Goal: Task Accomplishment & Management: Manage account settings

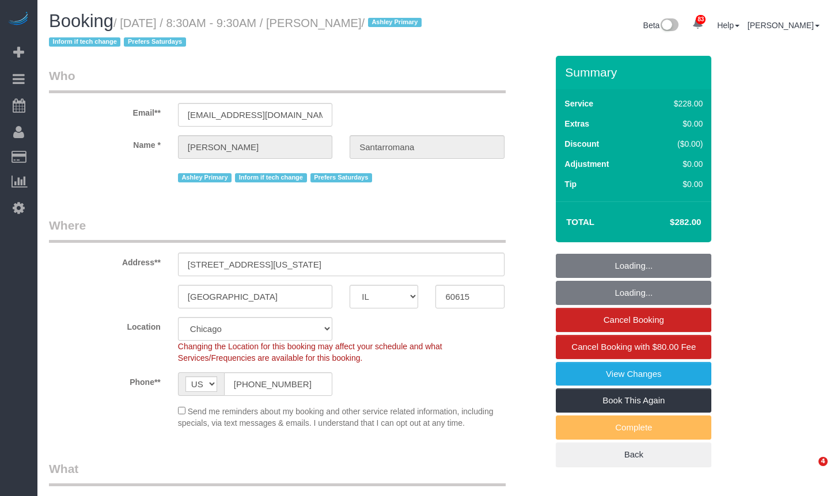
select select "IL"
select select "number:1"
select select "number:66"
select select "number:139"
select select "number:104"
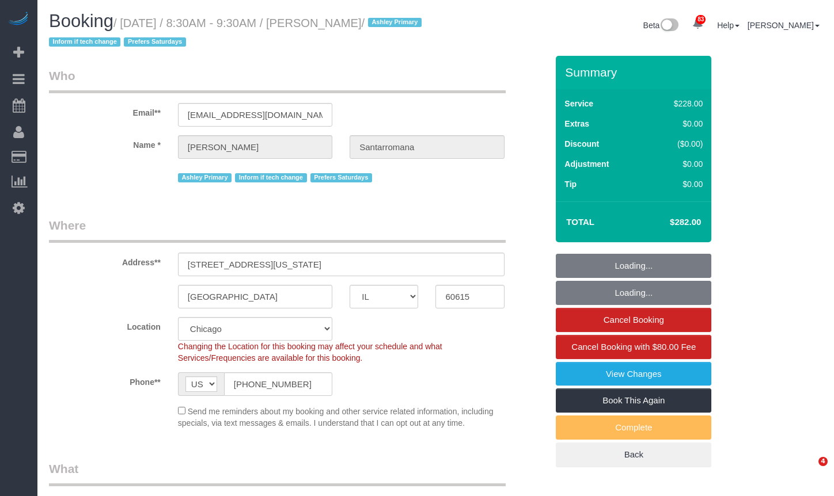
select select "512"
select select "2"
select select "4"
select select "object:1311"
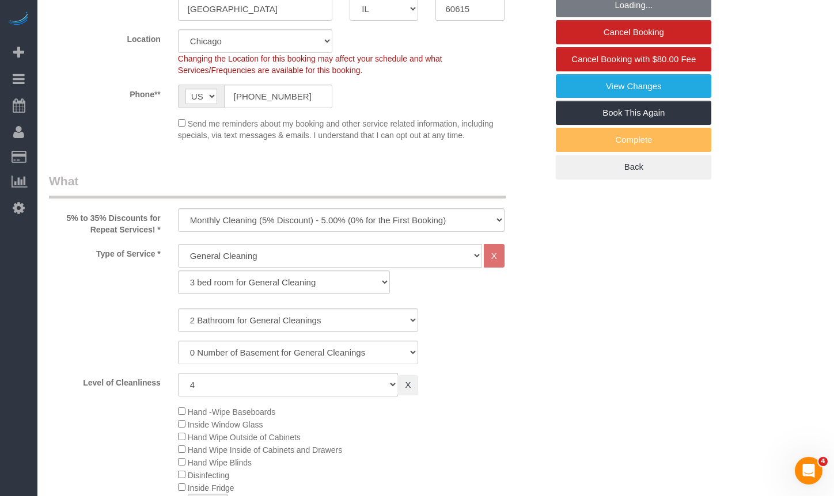
select select "2"
select select "4"
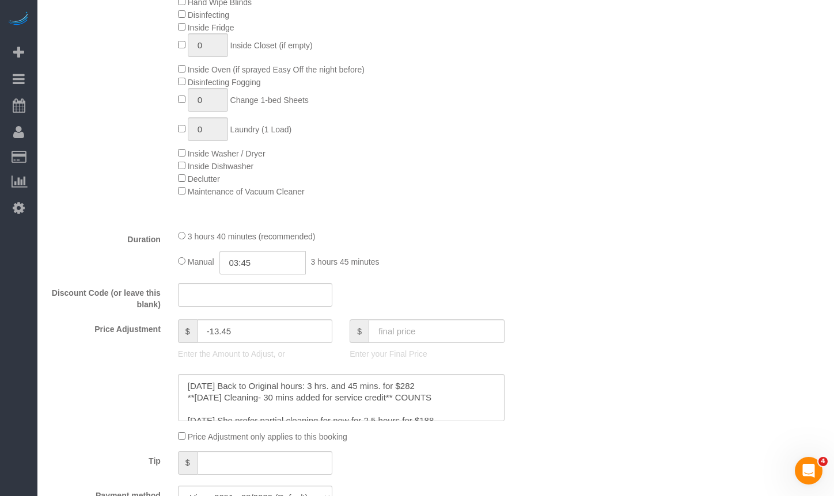
scroll to position [864, 0]
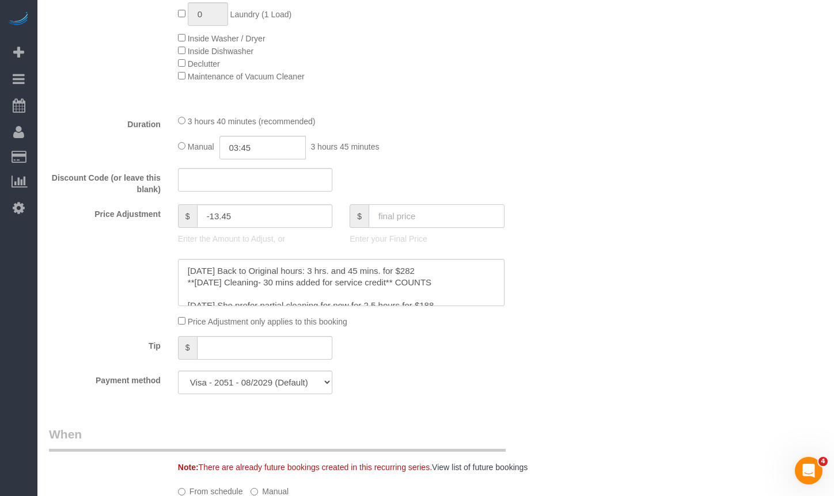
click at [432, 218] on input "text" at bounding box center [436, 216] width 136 height 24
paste input "451.2"
type input "451.2"
drag, startPoint x: 283, startPoint y: 143, endPoint x: 184, endPoint y: 136, distance: 99.3
click at [184, 136] on div "Manual 03:45 3 hours 45 minutes" at bounding box center [341, 148] width 326 height 24
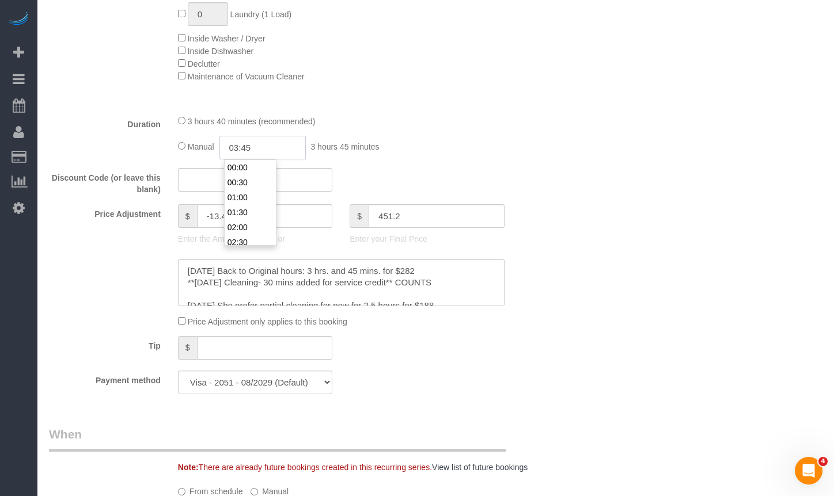
type input "155.75"
type input "6"
type input "03:00"
click at [237, 180] on li "03:00" at bounding box center [250, 182] width 51 height 15
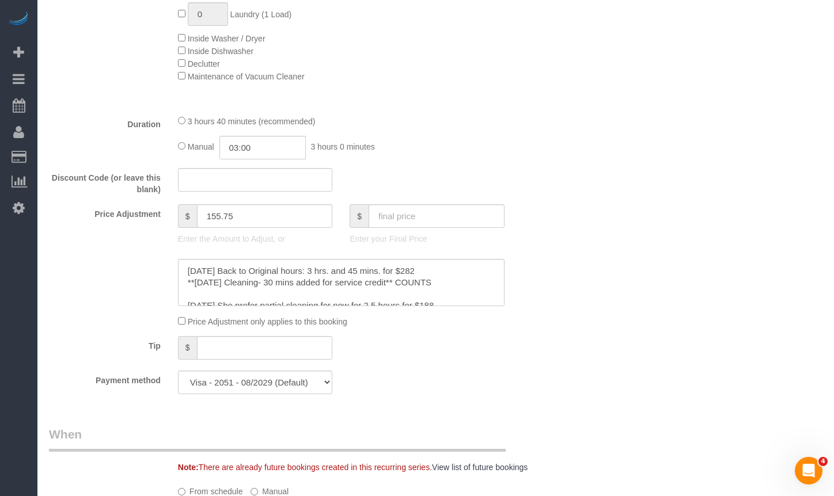
click at [704, 183] on div "Who Email** [EMAIL_ADDRESS][DOMAIN_NAME] Name * [PERSON_NAME][GEOGRAPHIC_DATA] …" at bounding box center [435, 458] width 773 height 2533
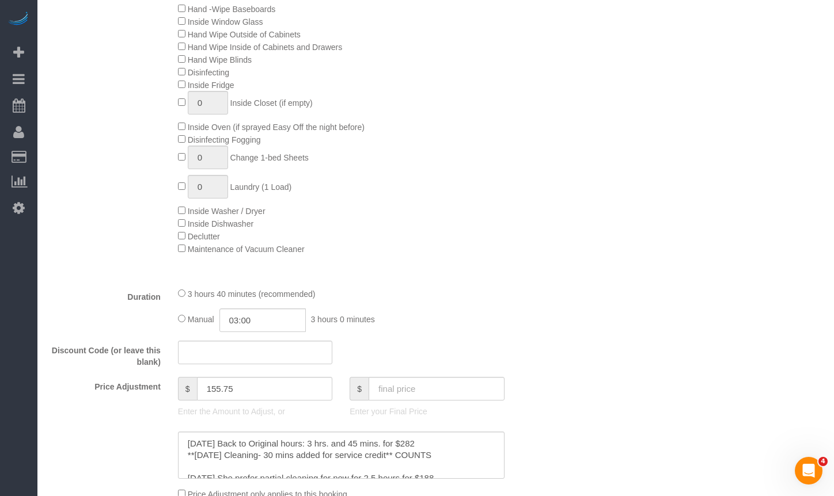
scroll to position [806, 0]
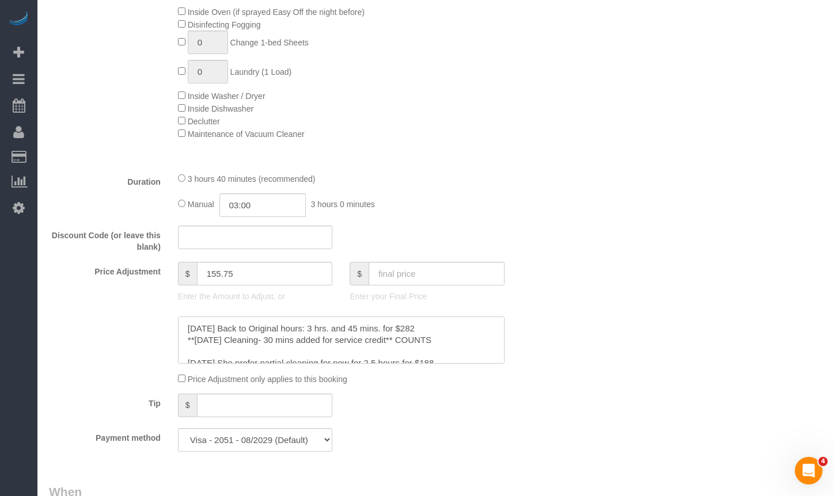
click at [188, 328] on textarea at bounding box center [341, 340] width 326 height 47
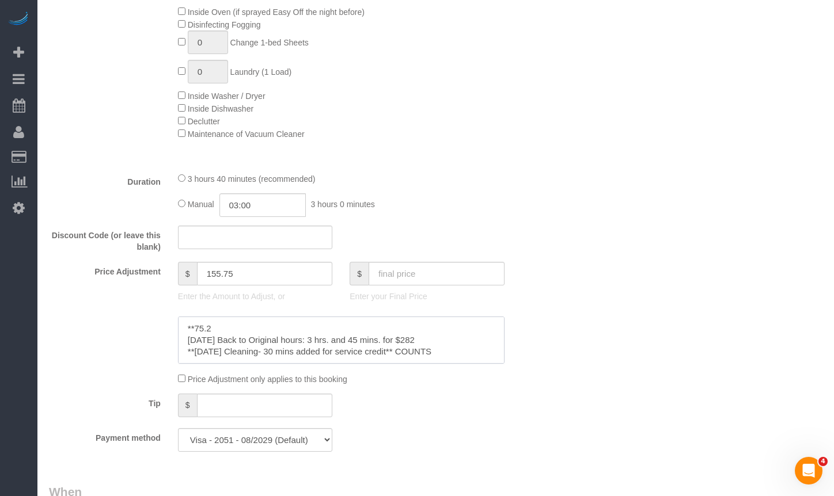
click at [197, 327] on textarea at bounding box center [341, 340] width 326 height 47
click at [260, 322] on textarea at bounding box center [341, 340] width 326 height 47
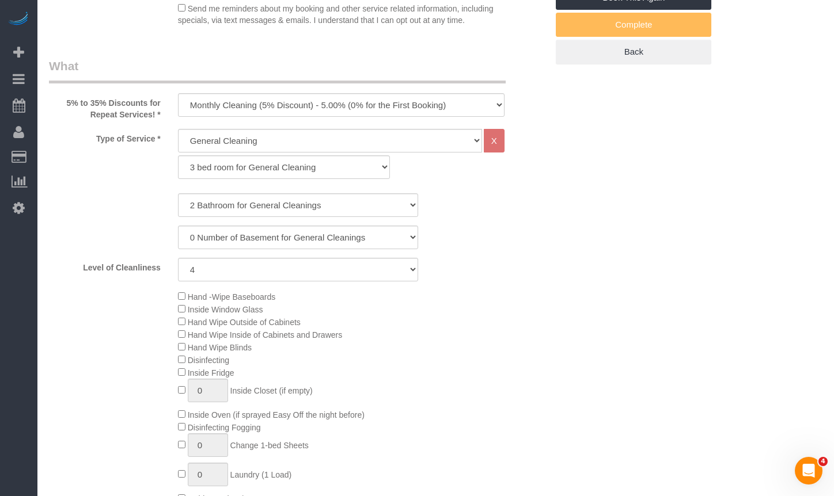
scroll to position [576, 0]
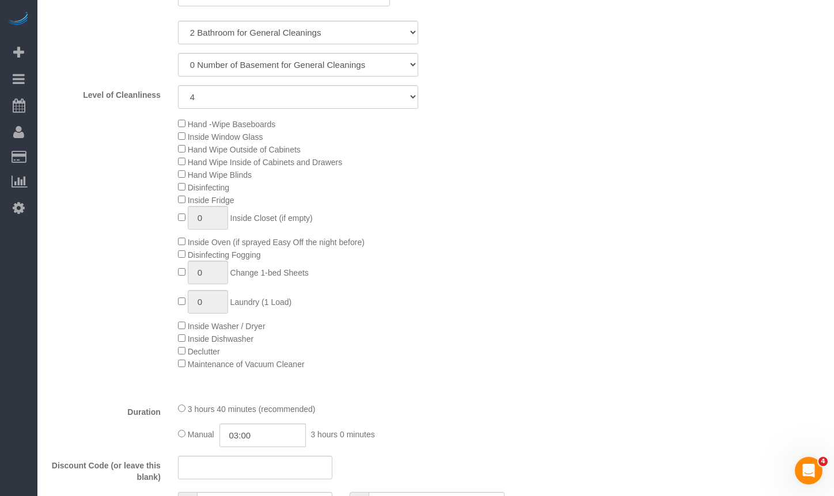
type textarea "**$75.2 hourly rate [DATE] Back to Original hours: 3 hrs. and 45 mins. for $282…"
drag, startPoint x: 219, startPoint y: 301, endPoint x: 131, endPoint y: 307, distance: 88.3
click at [150, 305] on div "Hand -Wipe Baseboards Inside Window Glass Hand Wipe Outside of Cabinets Hand Wi…" at bounding box center [297, 243] width 515 height 253
type input "3"
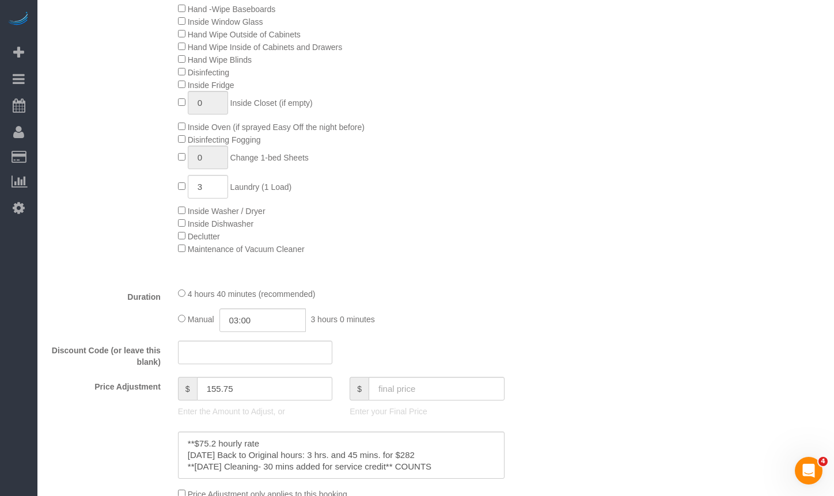
scroll to position [806, 0]
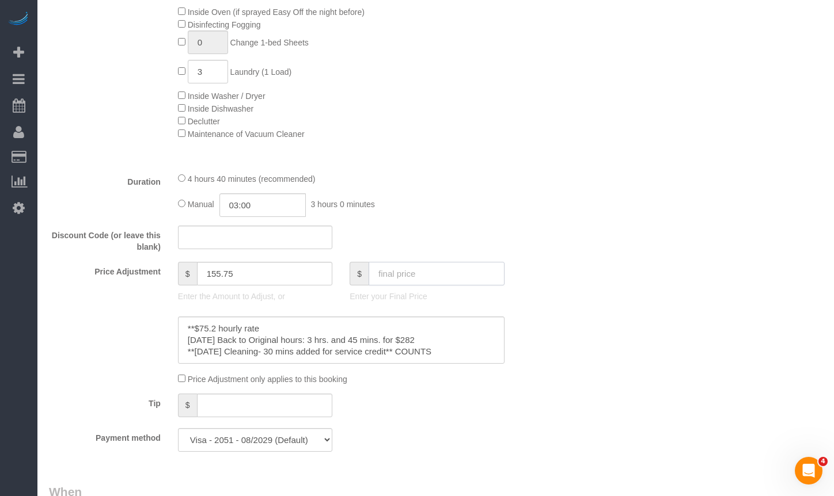
click at [413, 266] on input "text" at bounding box center [436, 274] width 136 height 24
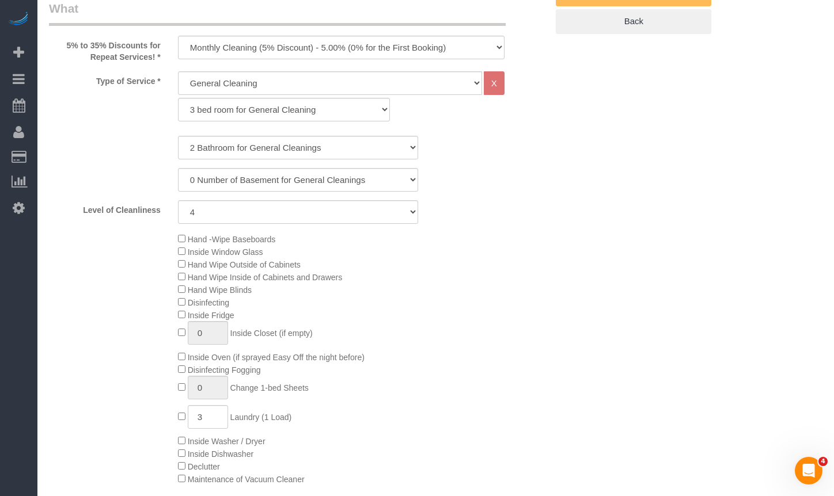
scroll to position [403, 0]
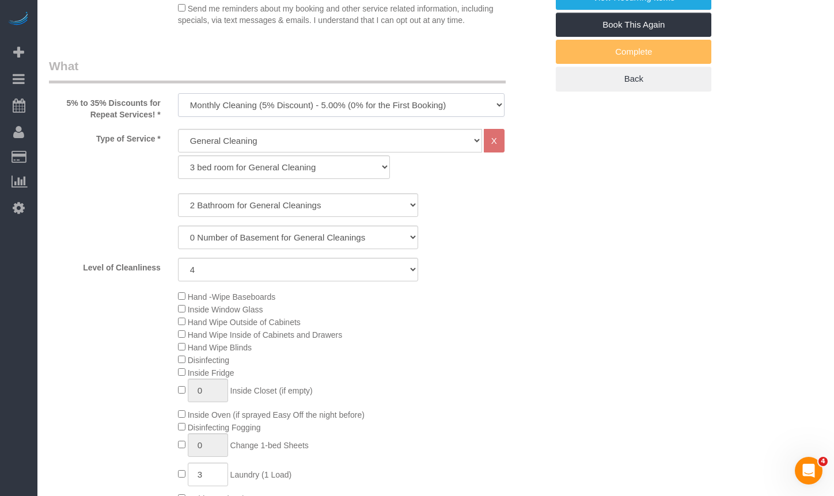
click at [323, 109] on select "One Time Cleaning Weekly Cleaning (35% Discount) - 35.00% (0% for the First Boo…" at bounding box center [341, 105] width 326 height 24
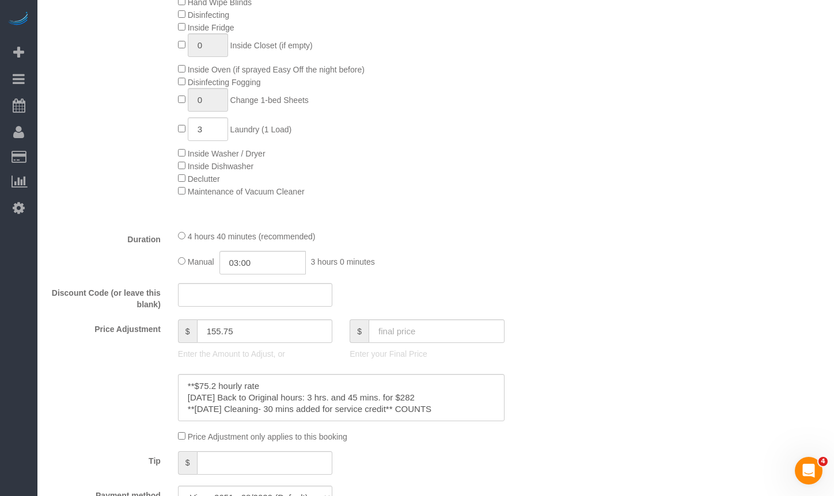
scroll to position [806, 0]
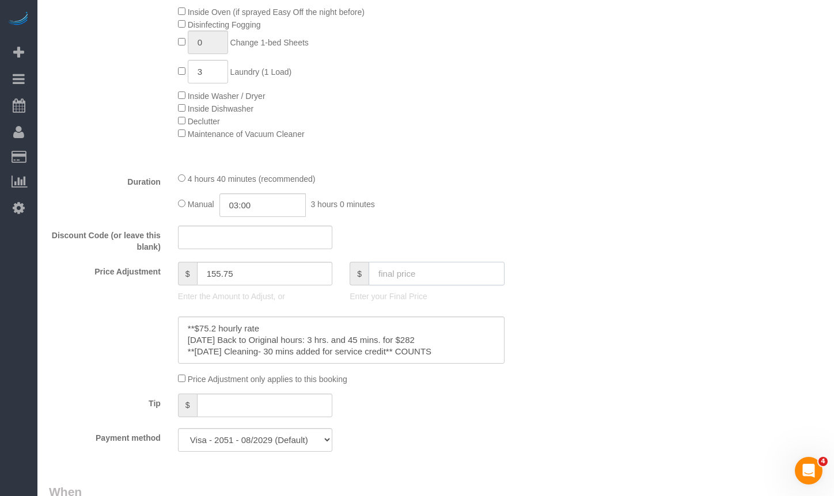
click at [409, 275] on input "text" at bounding box center [436, 274] width 136 height 24
paste input "451.2"
type input "451.2"
click at [510, 225] on fieldset "What 5% to 35% Discounts for Repeat Services! * One Time Cleaning Weekly Cleani…" at bounding box center [298, 58] width 498 height 806
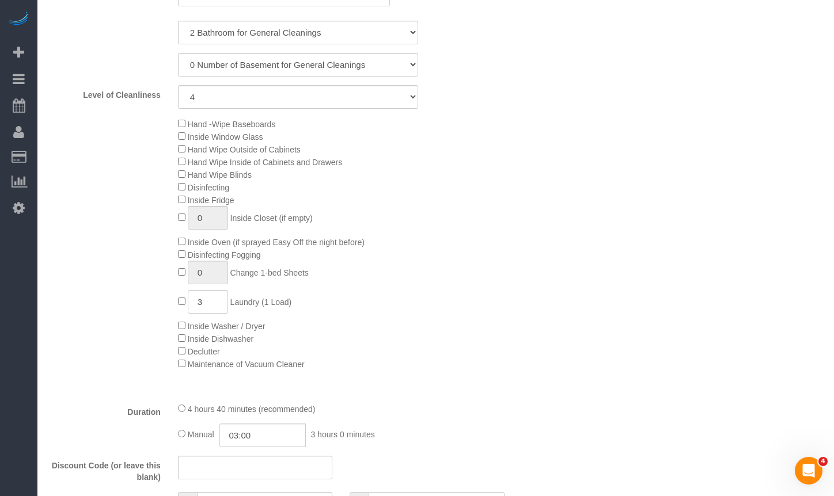
type input "90.2"
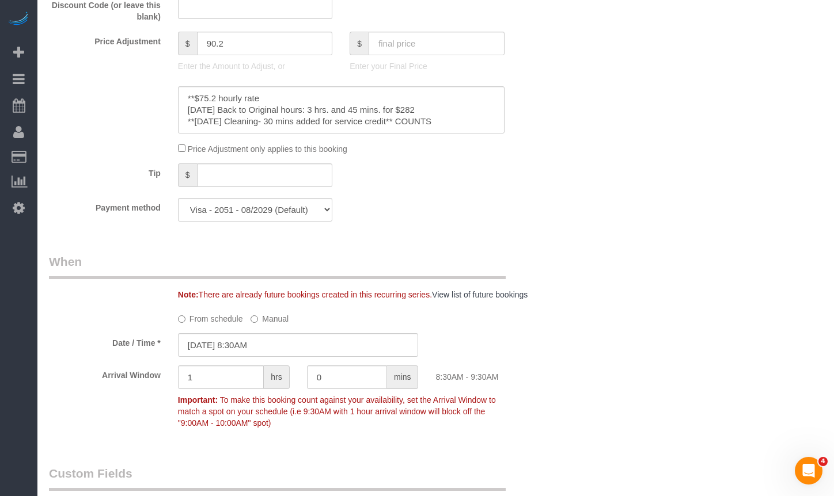
scroll to position [1324, 0]
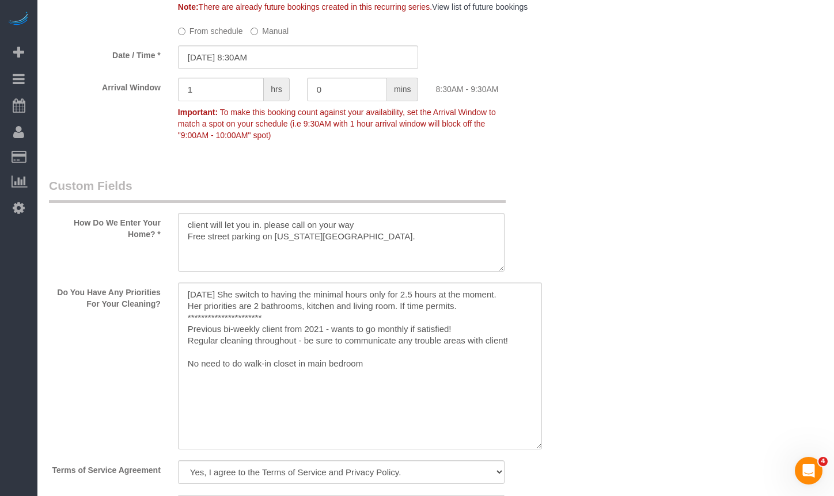
drag, startPoint x: 499, startPoint y: 335, endPoint x: 533, endPoint y: 427, distance: 97.8
click at [533, 427] on textarea at bounding box center [360, 366] width 364 height 167
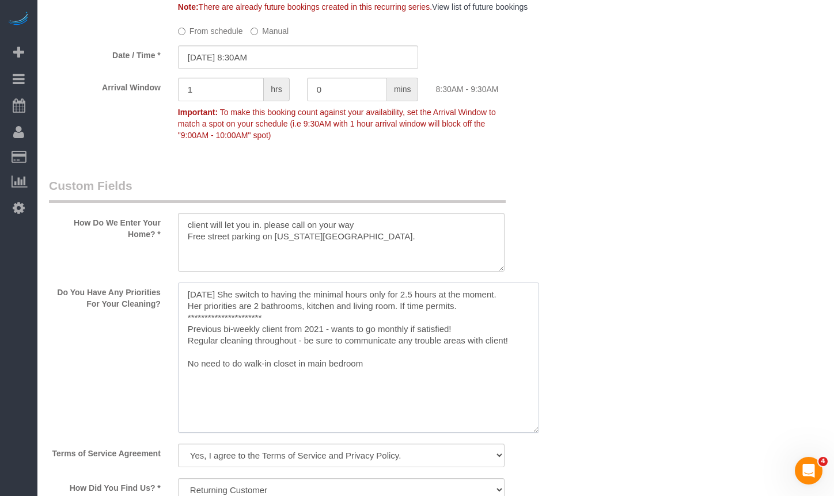
click at [187, 291] on textarea at bounding box center [358, 358] width 361 height 150
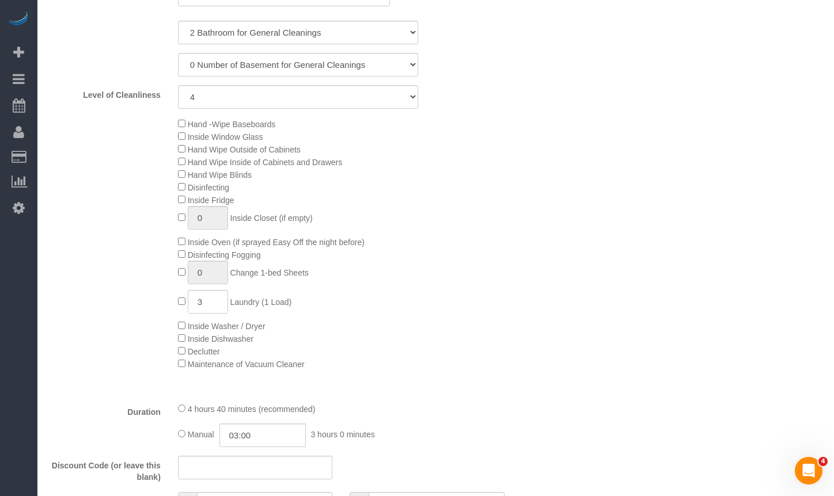
scroll to position [288, 0]
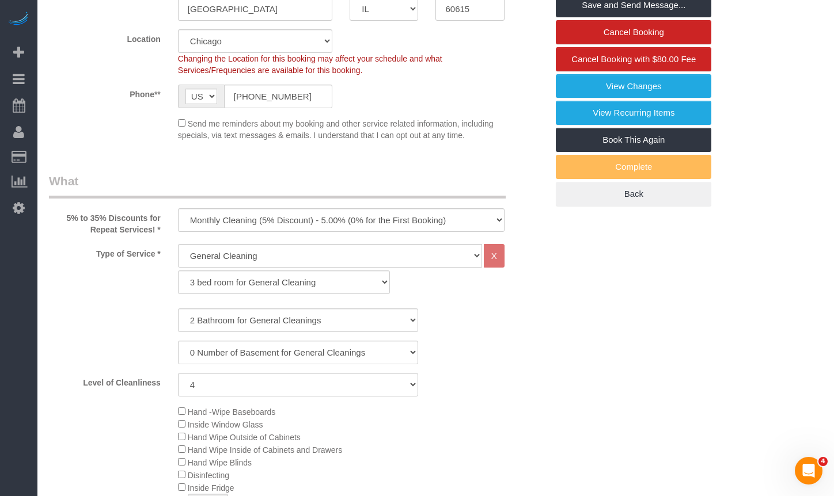
type textarea "**********"
click at [296, 250] on select "General Cleaning Deep Cleaning Move-in / Move-out Cleaning COUNTS Cleaning" at bounding box center [330, 256] width 304 height 24
select select "513"
click at [178, 244] on select "General Cleaning Deep Cleaning Move-in / Move-out Cleaning COUNTS Cleaning" at bounding box center [330, 256] width 304 height 24
click at [303, 292] on select "1 bed room for Deep Cleaning 2 bed room for Deep Cleaning 3 bed room for Deep C…" at bounding box center [284, 283] width 212 height 24
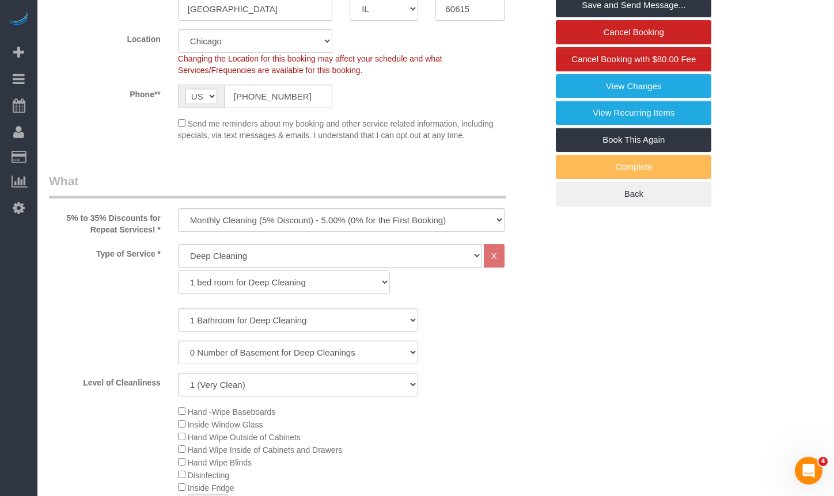
select select "293"
click at [178, 271] on select "1 bed room for Deep Cleaning 2 bed room for Deep Cleaning 3 bed room for Deep C…" at bounding box center [284, 283] width 212 height 24
click at [265, 326] on select "1 Bathroom for Deep Cleaning 2 Bathroom for Deep Cleanings 3 Bathroom for Deep …" at bounding box center [298, 321] width 241 height 24
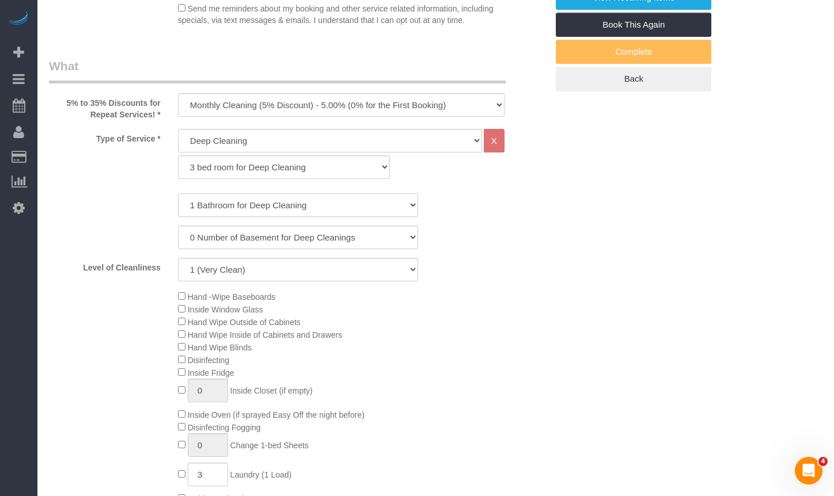
click at [268, 211] on select "1 Bathroom for Deep Cleaning 2 Bathroom for Deep Cleanings 3 Bathroom for Deep …" at bounding box center [298, 205] width 241 height 24
select select "2"
click at [178, 193] on select "1 Bathroom for Deep Cleaning 2 Bathroom for Deep Cleanings 3 Bathroom for Deep …" at bounding box center [298, 205] width 241 height 24
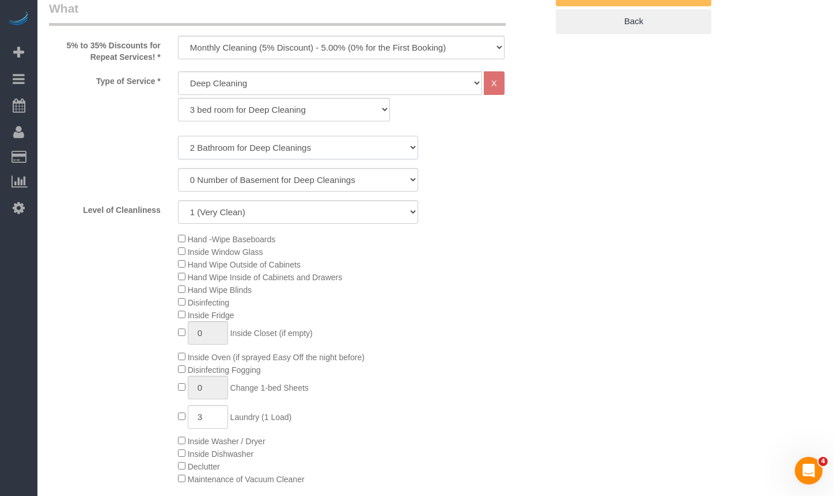
scroll to position [633, 0]
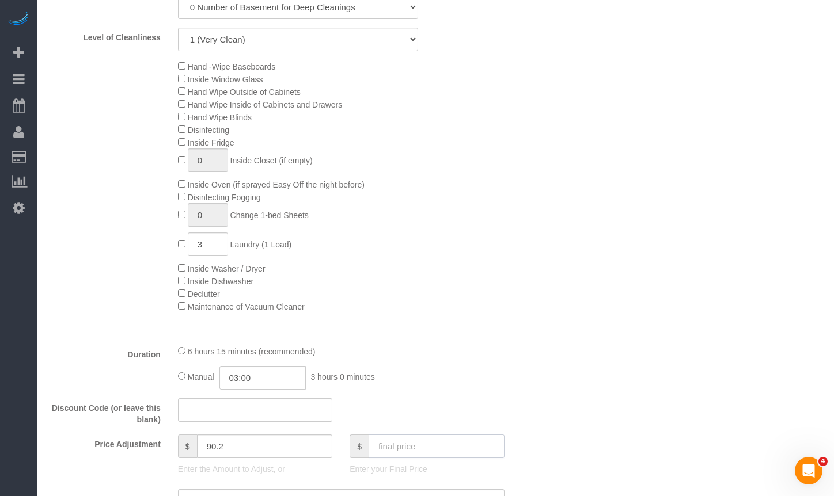
click at [414, 455] on input "text" at bounding box center [436, 447] width 136 height 24
paste input "451.2"
type input "451.2"
click at [478, 369] on div "Manual 03:00 3 hours 0 minutes" at bounding box center [341, 378] width 326 height 24
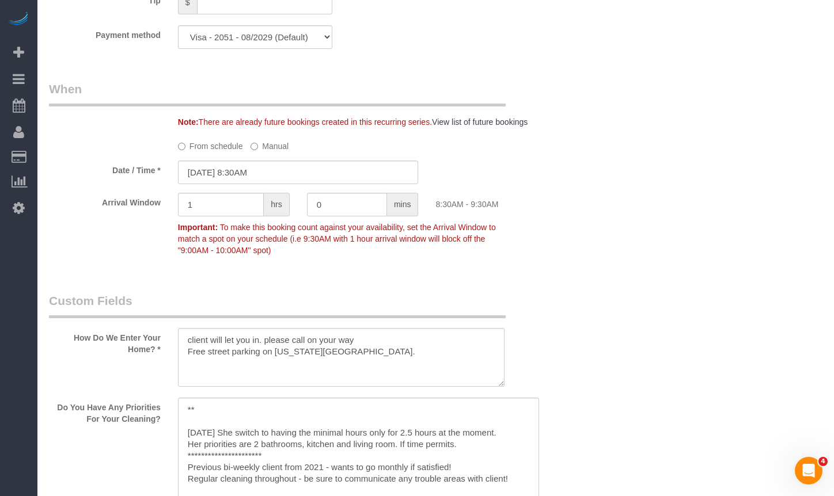
scroll to position [1324, 0]
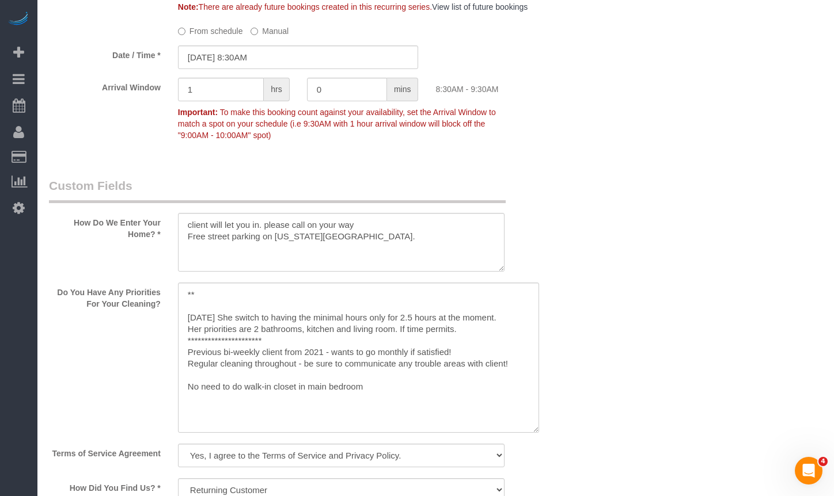
type input "-8.6"
click at [214, 300] on textarea at bounding box center [358, 358] width 361 height 150
drag, startPoint x: 352, startPoint y: 295, endPoint x: 208, endPoint y: 302, distance: 143.5
click at [208, 302] on textarea at bounding box center [358, 358] width 361 height 150
drag, startPoint x: 206, startPoint y: 296, endPoint x: 195, endPoint y: 292, distance: 12.0
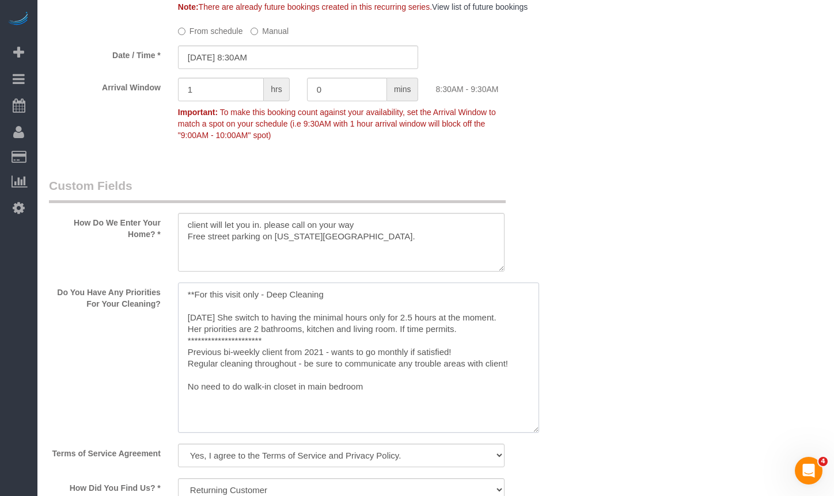
click at [204, 296] on textarea at bounding box center [358, 358] width 361 height 150
click at [195, 292] on textarea at bounding box center [358, 358] width 361 height 150
click at [326, 292] on textarea at bounding box center [358, 358] width 361 height 150
click at [192, 295] on textarea at bounding box center [358, 358] width 361 height 150
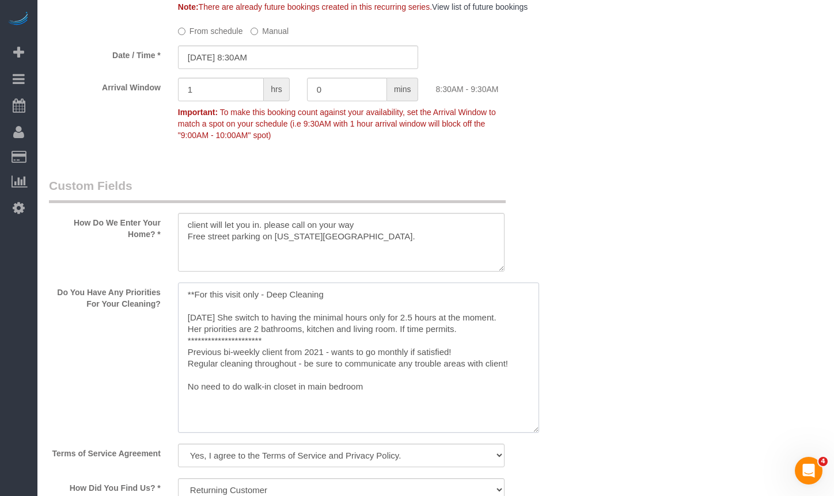
click at [195, 291] on textarea at bounding box center [358, 358] width 361 height 150
click at [392, 294] on textarea at bounding box center [358, 358] width 361 height 150
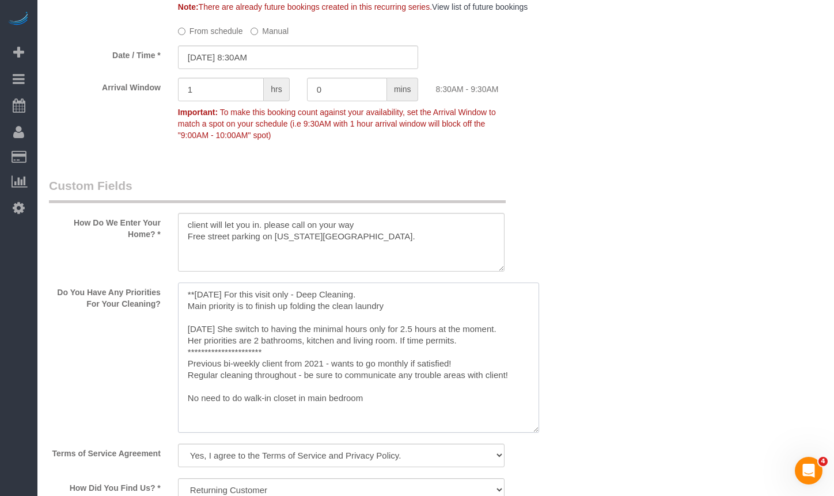
click at [314, 307] on textarea at bounding box center [358, 358] width 361 height 150
click at [404, 307] on textarea at bounding box center [358, 358] width 361 height 150
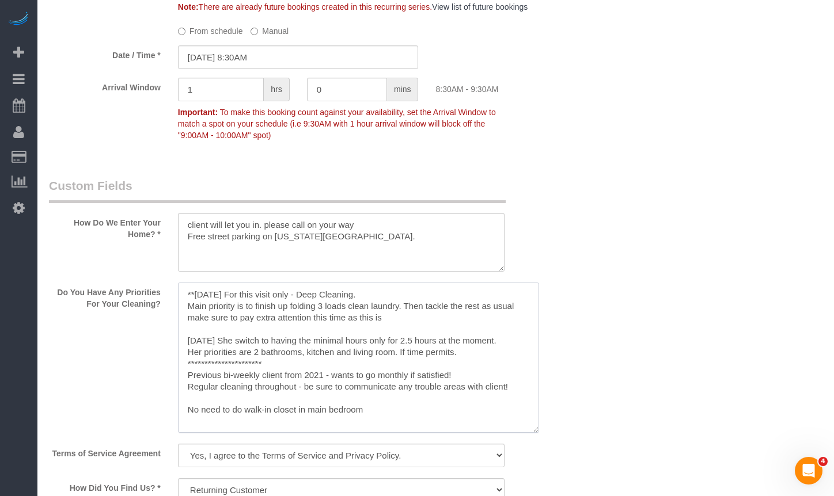
drag, startPoint x: 356, startPoint y: 290, endPoint x: 304, endPoint y: 293, distance: 52.5
click at [304, 293] on textarea at bounding box center [358, 358] width 361 height 150
click at [374, 319] on textarea at bounding box center [358, 358] width 361 height 150
paste textarea "Deep Cleaning."
click at [310, 294] on textarea at bounding box center [358, 358] width 361 height 150
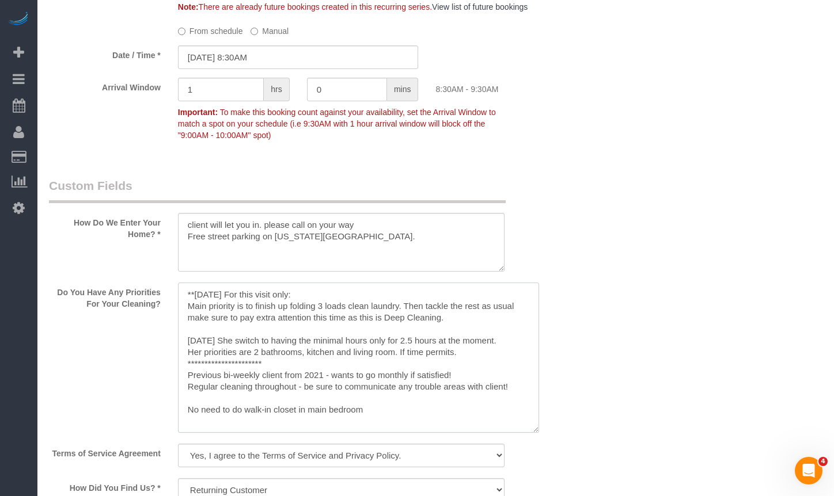
click at [467, 322] on textarea at bounding box center [358, 358] width 361 height 150
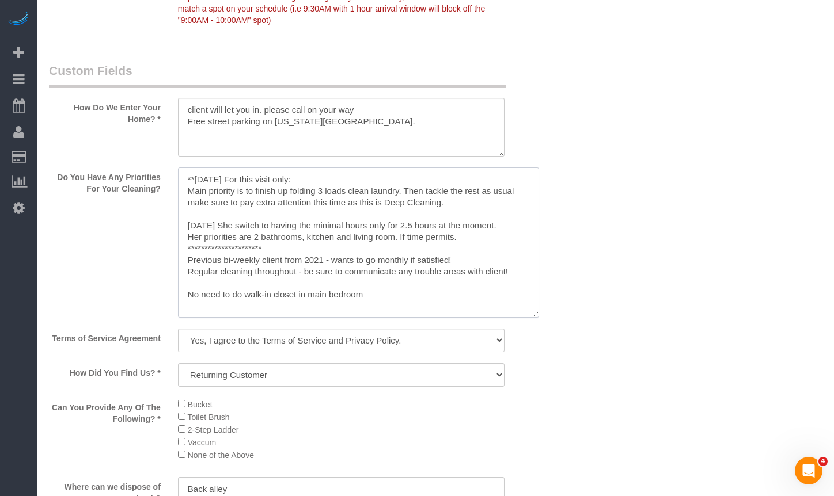
scroll to position [1382, 0]
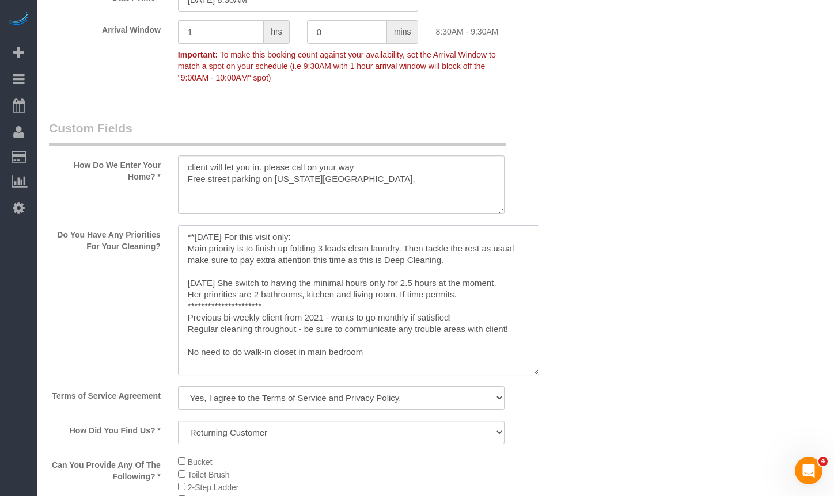
click at [310, 273] on textarea at bounding box center [358, 300] width 361 height 150
click at [273, 248] on textarea at bounding box center [358, 300] width 361 height 150
click at [436, 265] on textarea at bounding box center [358, 300] width 361 height 150
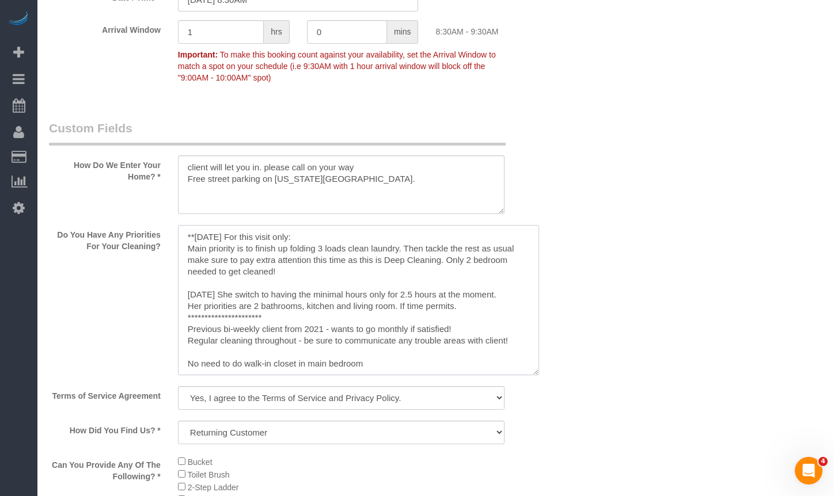
click at [404, 281] on textarea at bounding box center [358, 300] width 361 height 150
click at [433, 274] on textarea at bounding box center [358, 300] width 361 height 150
click at [218, 272] on textarea at bounding box center [358, 300] width 361 height 150
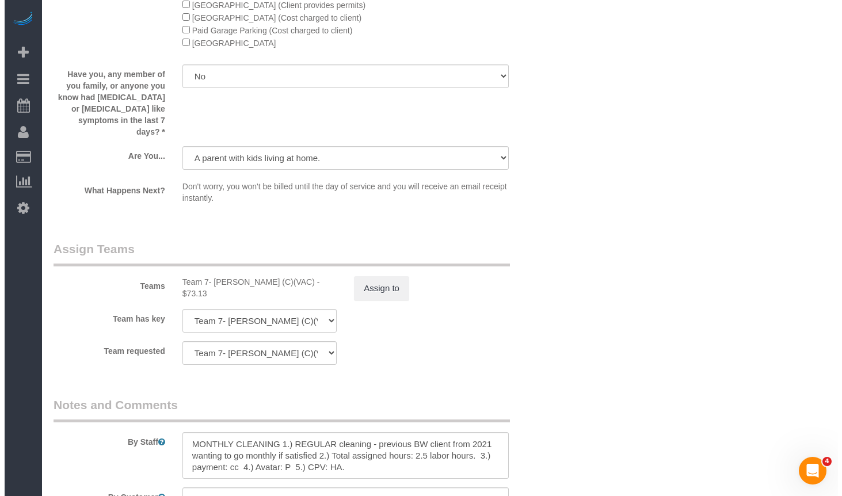
scroll to position [2072, 0]
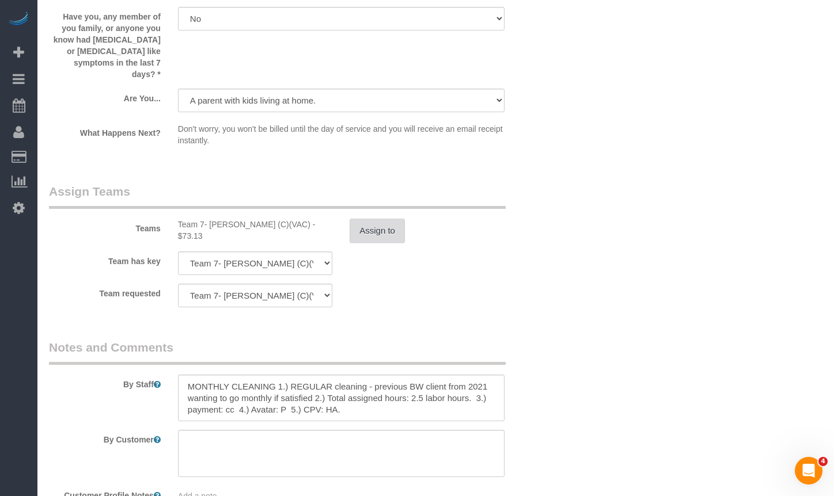
type textarea "**********"
click at [371, 228] on button "Assign to" at bounding box center [376, 231] width 55 height 24
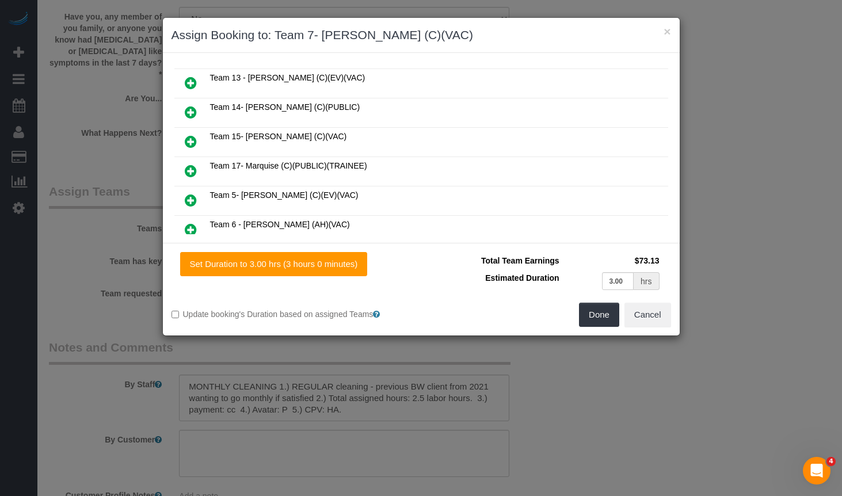
click at [191, 193] on icon at bounding box center [191, 200] width 12 height 14
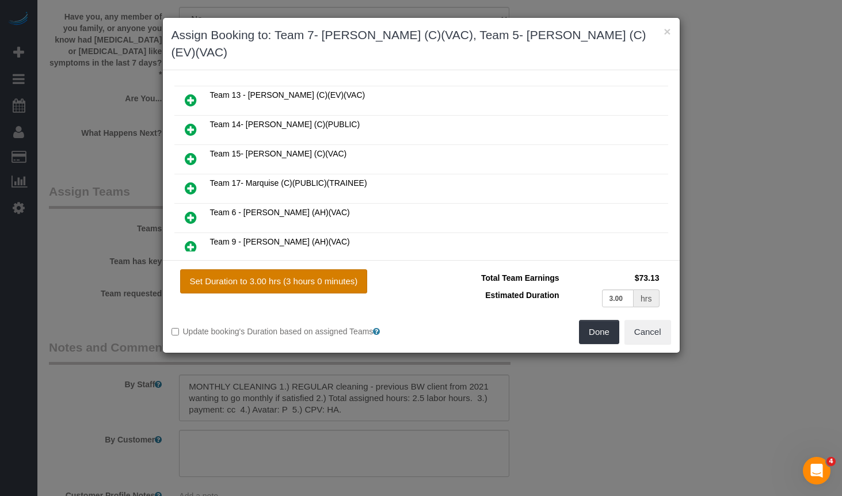
click at [335, 269] on button "Set Duration to 3.00 hrs (3 hours 0 minutes)" at bounding box center [274, 281] width 188 height 24
type input "3.00"
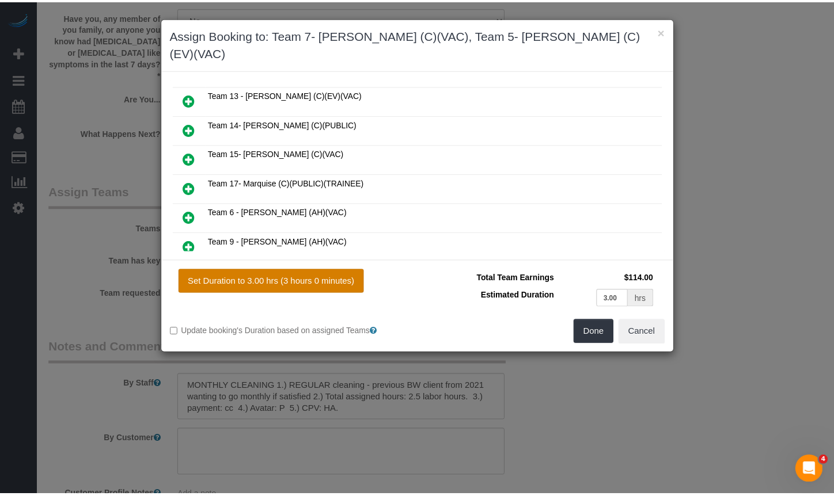
scroll to position [0, 0]
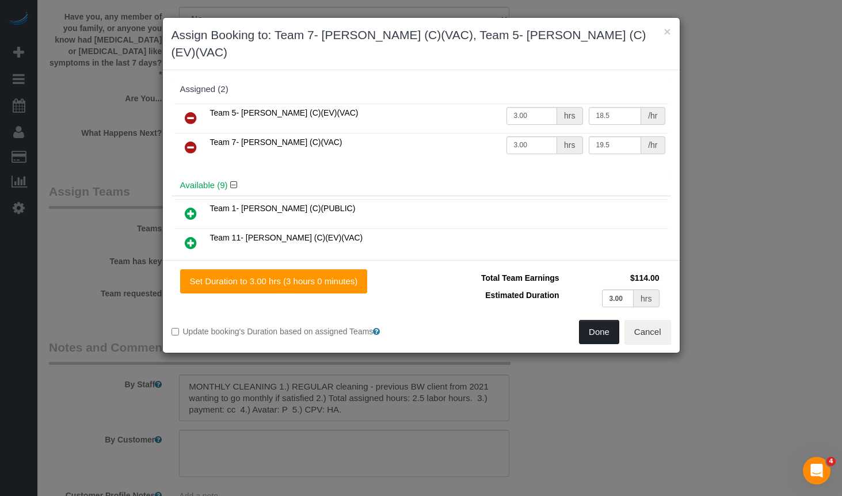
click at [603, 320] on button "Done" at bounding box center [599, 332] width 40 height 24
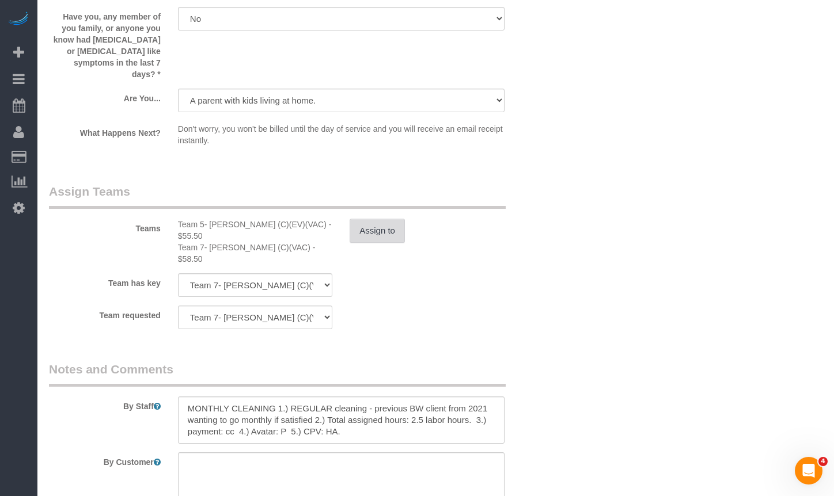
scroll to position [2188, 0]
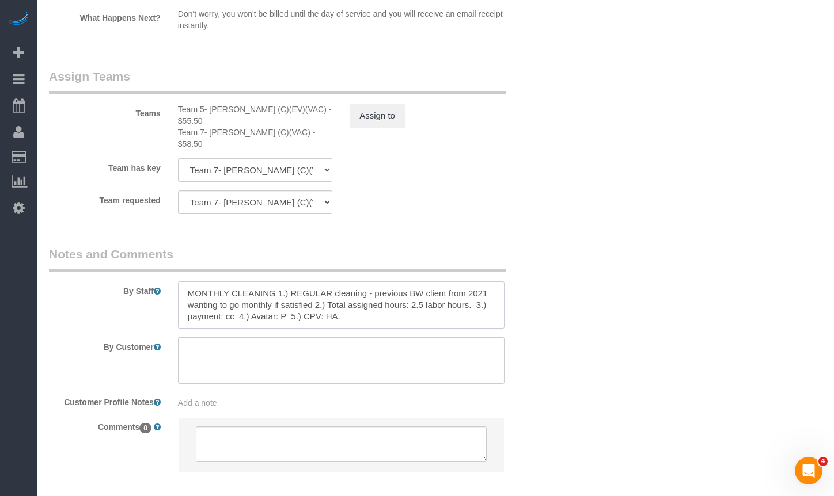
click at [288, 282] on textarea at bounding box center [341, 305] width 326 height 47
click at [258, 282] on textarea at bounding box center [341, 305] width 326 height 47
click at [210, 282] on textarea at bounding box center [341, 305] width 326 height 47
click at [186, 282] on textarea at bounding box center [341, 305] width 326 height 47
click at [298, 282] on textarea at bounding box center [341, 305] width 326 height 47
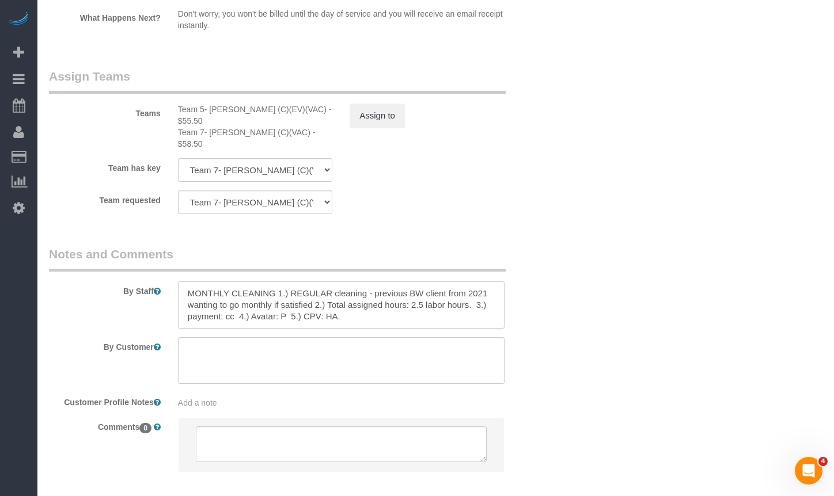
click at [298, 282] on textarea at bounding box center [341, 305] width 326 height 47
click at [437, 282] on textarea at bounding box center [341, 305] width 326 height 47
click at [492, 282] on textarea at bounding box center [341, 305] width 326 height 47
click at [290, 282] on textarea at bounding box center [341, 305] width 326 height 47
click at [291, 282] on textarea at bounding box center [341, 305] width 326 height 47
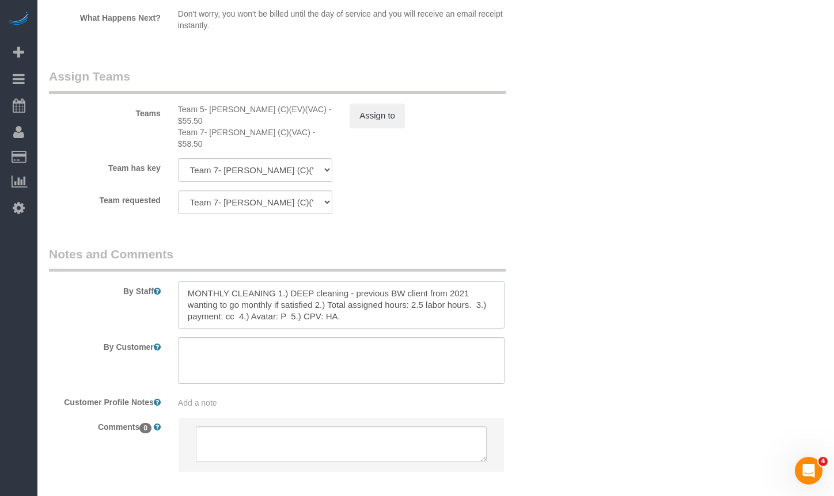
click at [275, 282] on textarea at bounding box center [341, 305] width 326 height 47
click at [440, 282] on textarea at bounding box center [341, 305] width 326 height 47
click at [356, 282] on textarea at bounding box center [341, 305] width 326 height 47
click at [316, 282] on textarea at bounding box center [341, 305] width 326 height 47
drag, startPoint x: 385, startPoint y: 271, endPoint x: 375, endPoint y: 271, distance: 10.4
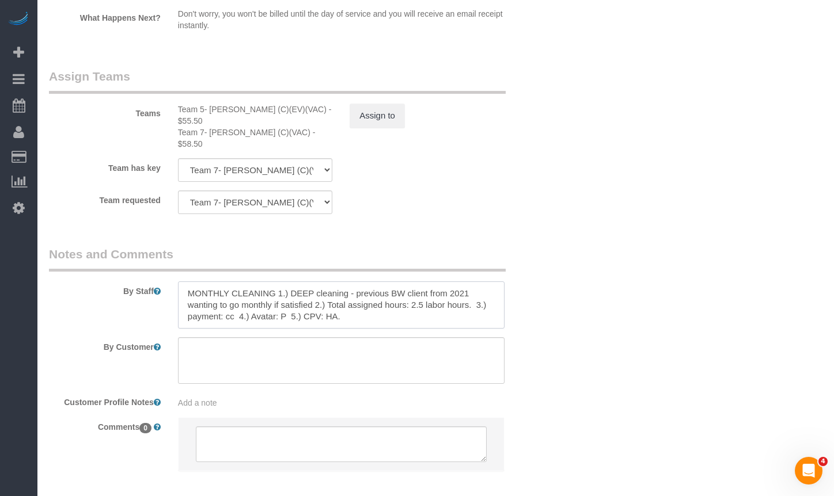
click at [375, 282] on textarea at bounding box center [341, 305] width 326 height 47
drag, startPoint x: 386, startPoint y: 273, endPoint x: 371, endPoint y: 294, distance: 26.0
click at [363, 297] on sui-booking-comments "By Staff By Customer Customer Profile Notes Add a note Comments 0" at bounding box center [298, 365] width 498 height 238
click at [404, 282] on textarea at bounding box center [341, 305] width 326 height 47
click at [332, 282] on textarea at bounding box center [341, 305] width 326 height 47
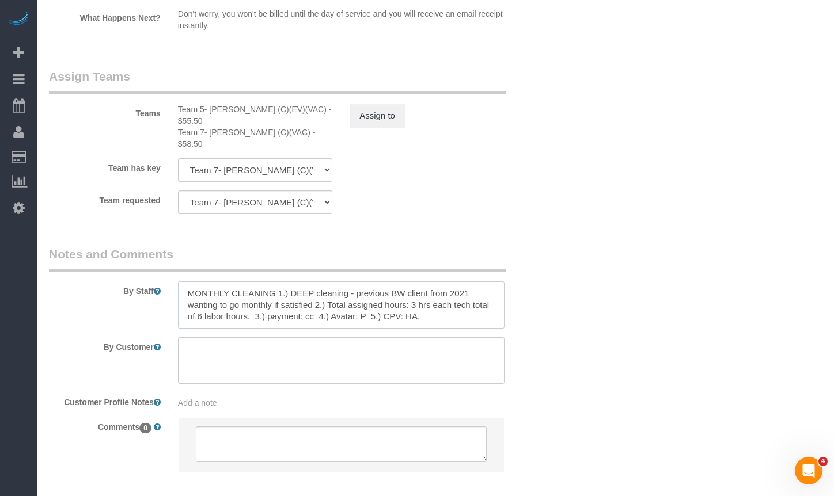
click at [259, 282] on textarea at bounding box center [341, 305] width 326 height 47
click at [407, 286] on textarea at bounding box center [341, 305] width 326 height 47
click at [279, 282] on textarea at bounding box center [341, 305] width 326 height 47
click at [411, 287] on textarea at bounding box center [341, 305] width 326 height 47
click at [188, 282] on textarea at bounding box center [341, 305] width 326 height 47
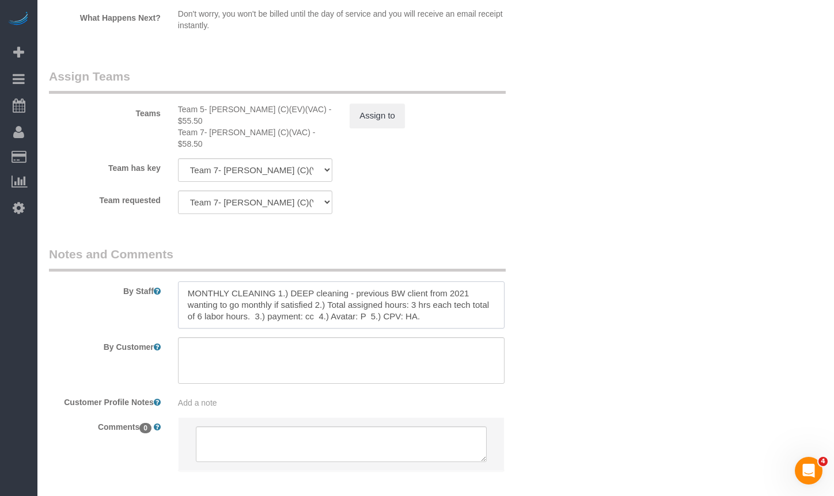
click at [430, 283] on textarea at bounding box center [341, 305] width 326 height 47
click at [471, 282] on textarea at bounding box center [341, 305] width 326 height 47
click at [279, 282] on textarea at bounding box center [341, 305] width 326 height 47
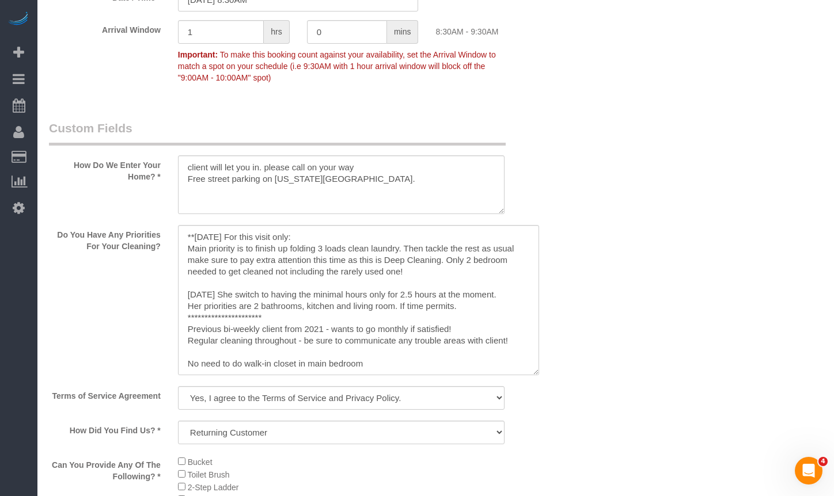
scroll to position [1266, 0]
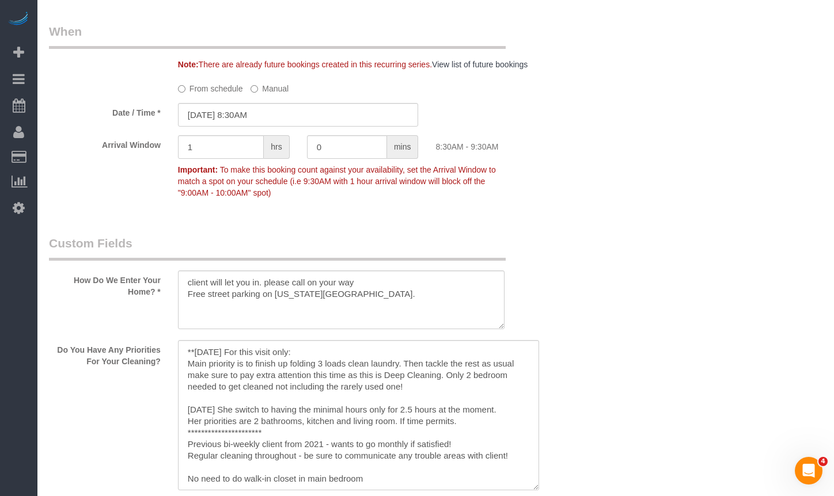
type textarea "MONTHLY CLEANING 1.) DEEP cleaning - previous BW client from 2021 wanting to go…"
click at [383, 321] on textarea at bounding box center [341, 300] width 326 height 59
click at [395, 390] on textarea at bounding box center [358, 415] width 361 height 150
click at [328, 374] on textarea at bounding box center [358, 415] width 361 height 150
click at [448, 379] on textarea at bounding box center [358, 415] width 361 height 150
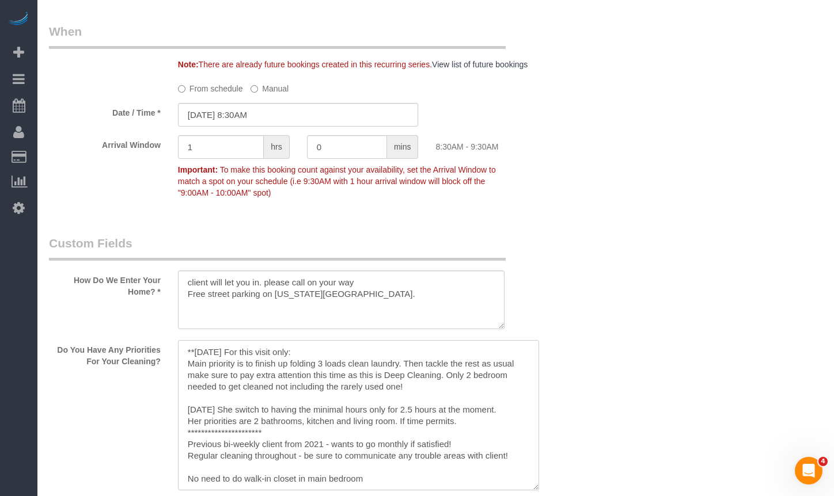
click at [390, 364] on textarea at bounding box center [358, 415] width 361 height 150
click at [342, 364] on textarea at bounding box center [358, 415] width 361 height 150
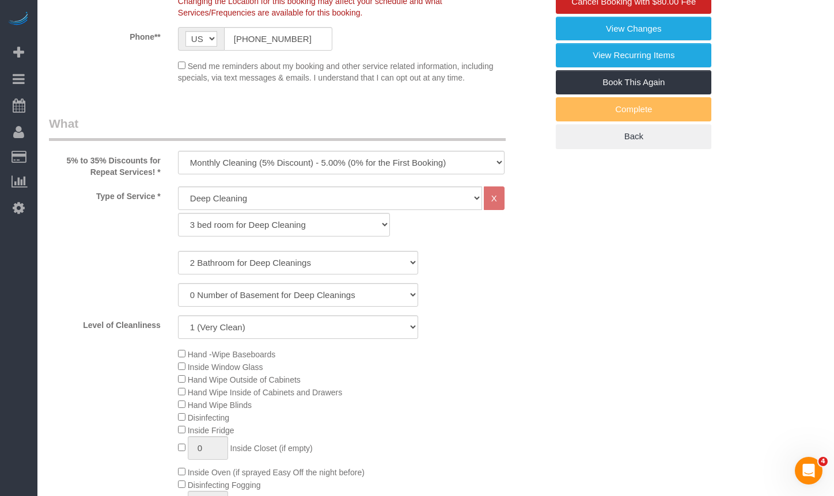
scroll to position [0, 0]
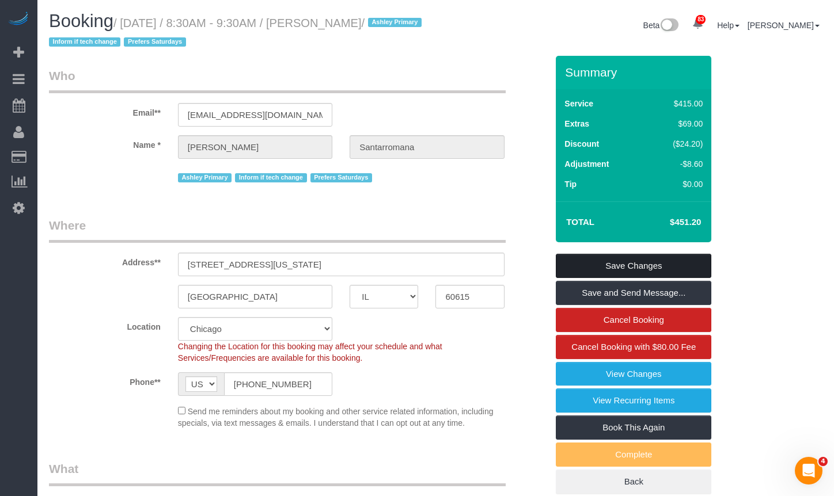
type textarea "**********"
click at [610, 264] on link "Save Changes" at bounding box center [633, 266] width 155 height 24
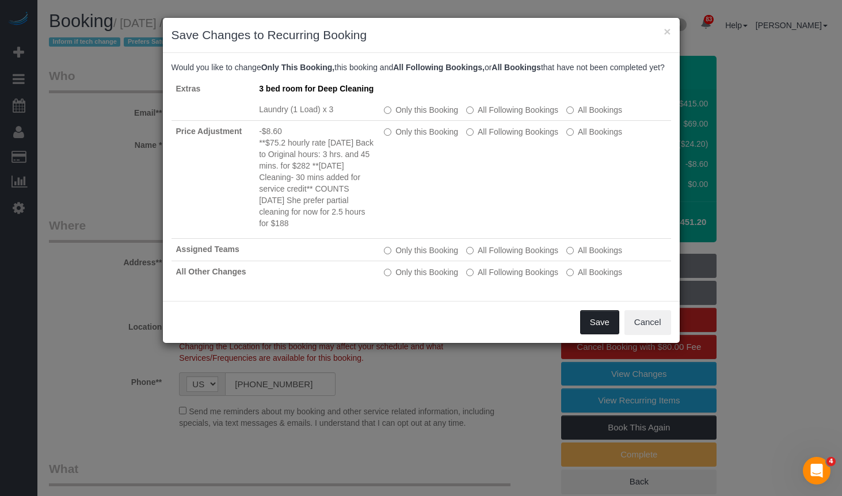
click at [591, 332] on button "Save" at bounding box center [599, 322] width 39 height 24
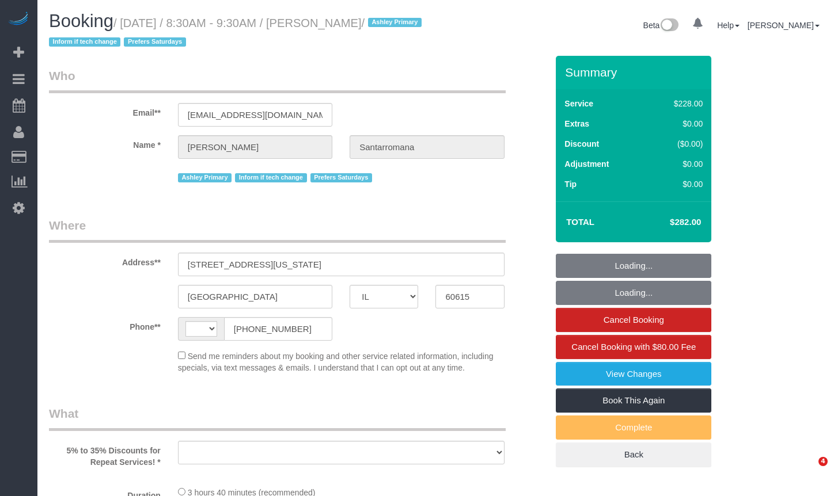
select select "IL"
select select "string:fspay-9108200b-782d-49f1-9198-15d4cfa69289"
select select "number:1"
select select "number:66"
select select "number:139"
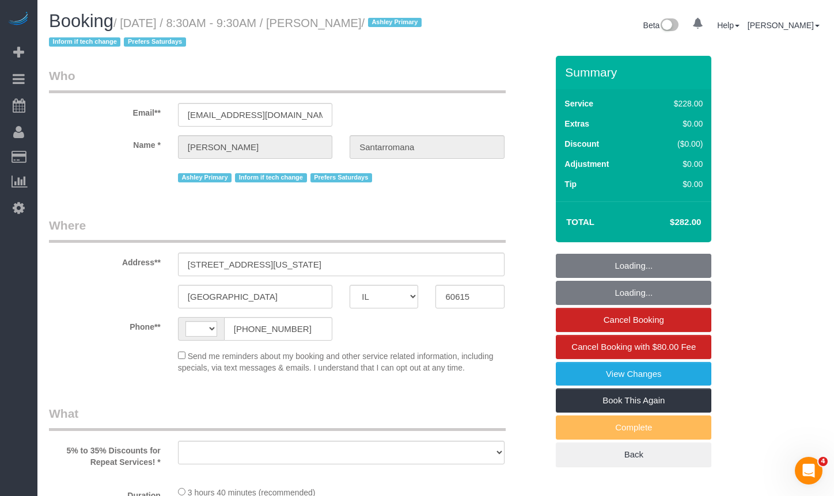
select select "number:104"
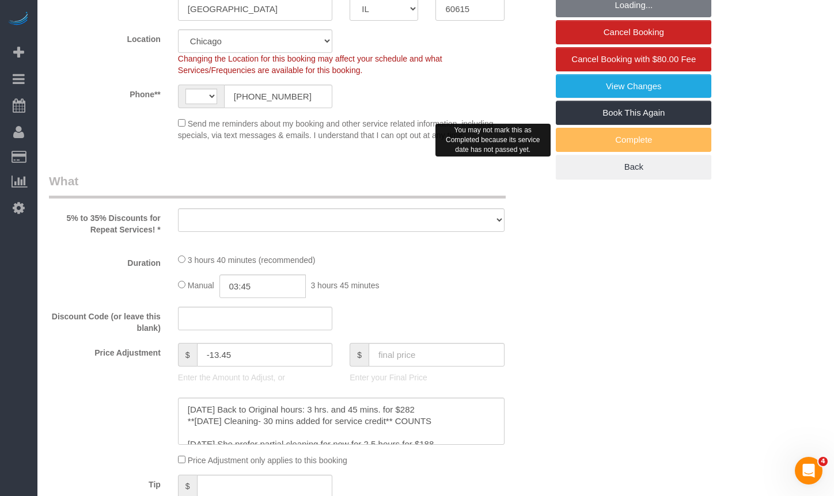
scroll to position [403, 0]
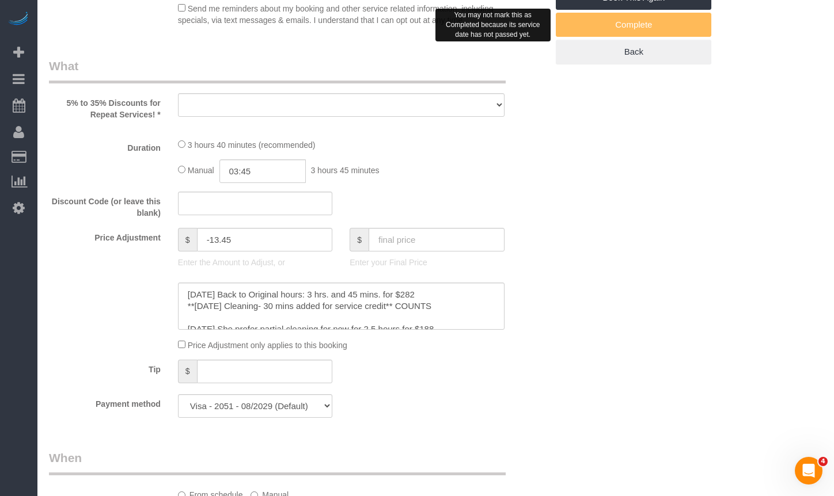
select select "512"
select select "2"
select select "4"
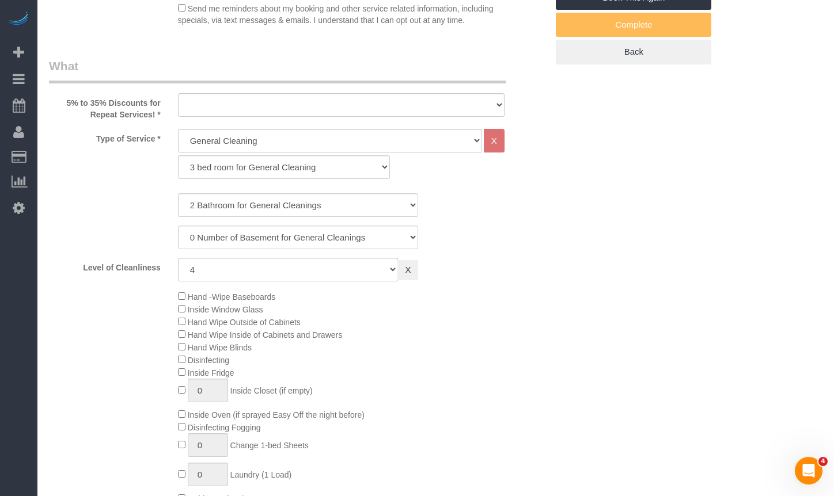
select select "string:US"
select select "object:952"
select select "2"
select select "4"
select select "object:1368"
